Goal: Transaction & Acquisition: Download file/media

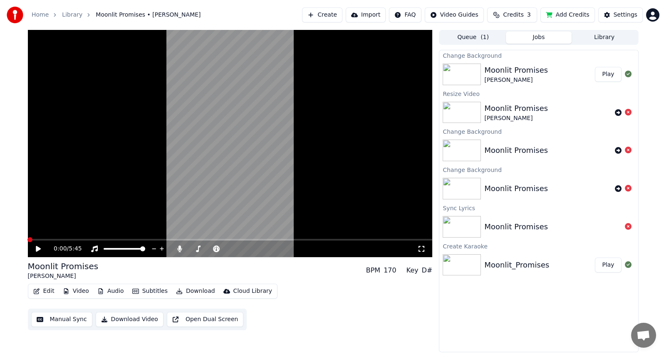
click at [607, 76] on button "Play" at bounding box center [608, 74] width 26 height 15
click at [197, 239] on video at bounding box center [230, 144] width 405 height 228
click at [125, 241] on span at bounding box center [230, 240] width 405 height 2
click at [56, 239] on span at bounding box center [42, 240] width 29 height 2
click at [35, 249] on icon at bounding box center [45, 249] width 20 height 7
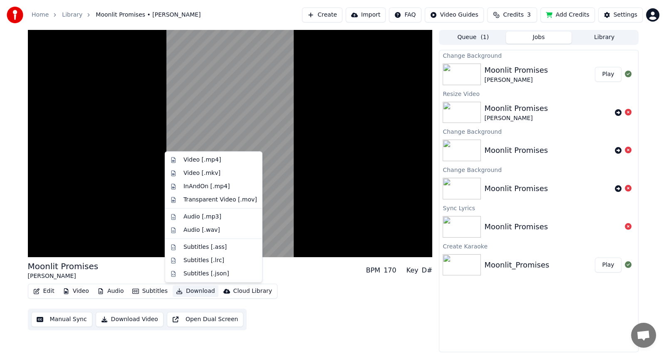
click at [188, 292] on button "Download" at bounding box center [196, 292] width 46 height 12
click at [219, 161] on div "Video [.mp4]" at bounding box center [220, 160] width 74 height 8
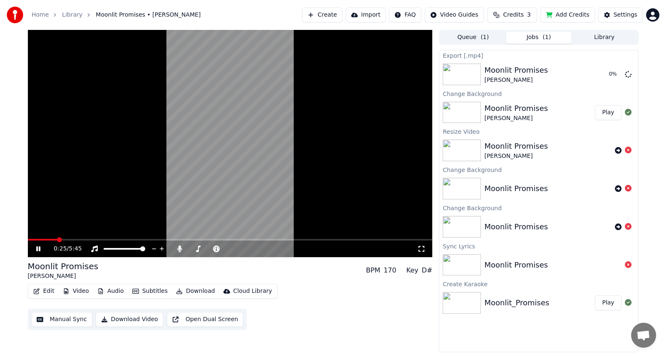
click at [38, 246] on icon at bounding box center [45, 249] width 20 height 7
